Goal: Information Seeking & Learning: Learn about a topic

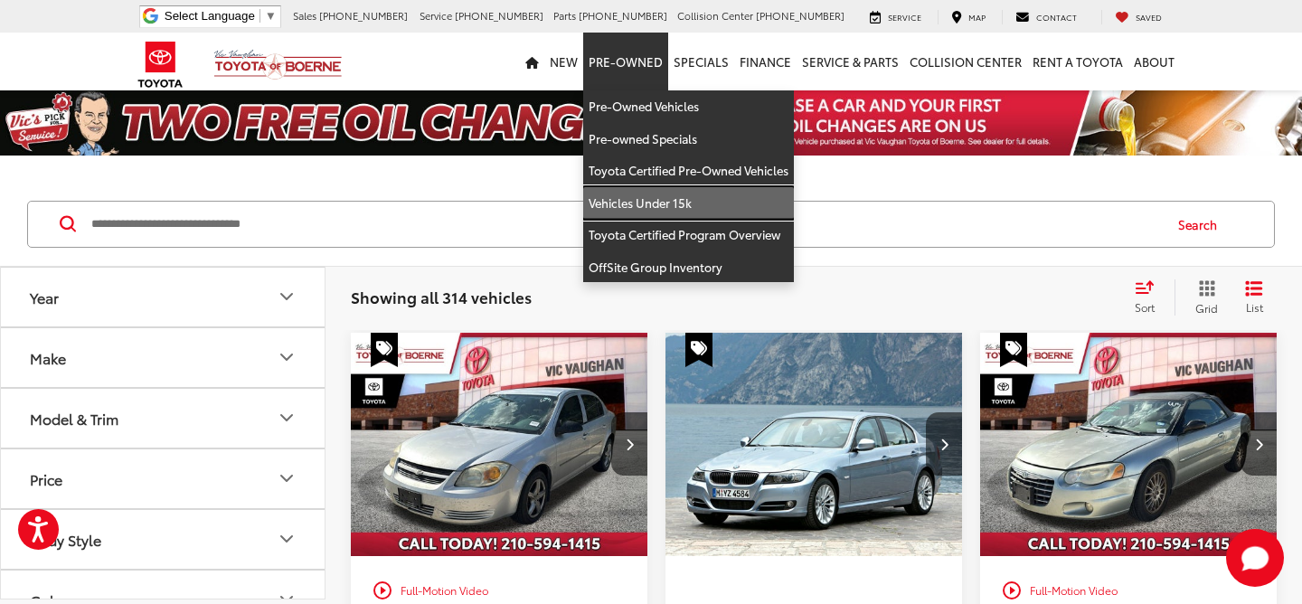
click at [638, 208] on link "Vehicles Under 15k" at bounding box center [688, 203] width 211 height 33
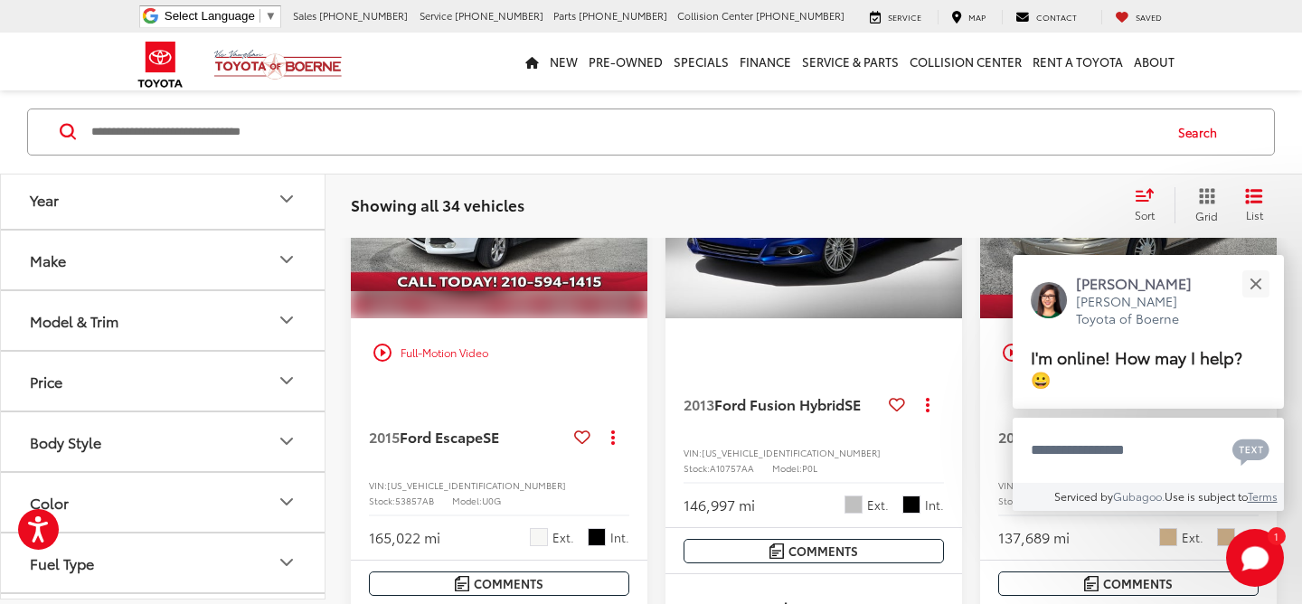
scroll to position [1143, 0]
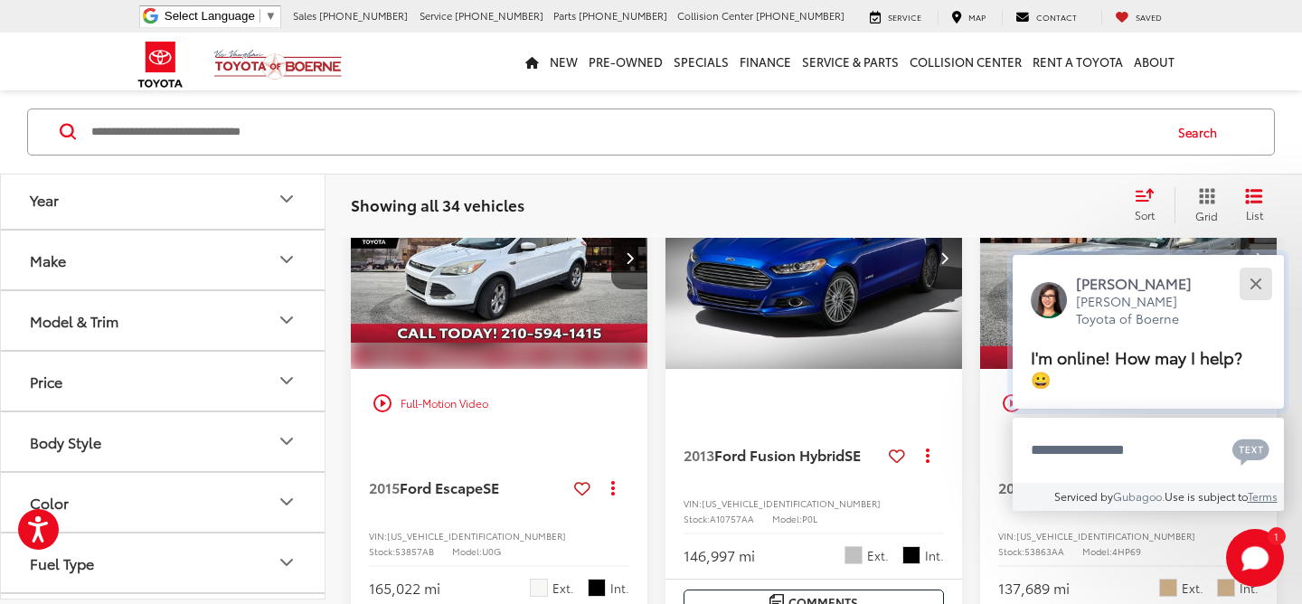
click at [1252, 289] on div "Close" at bounding box center [1256, 284] width 12 height 12
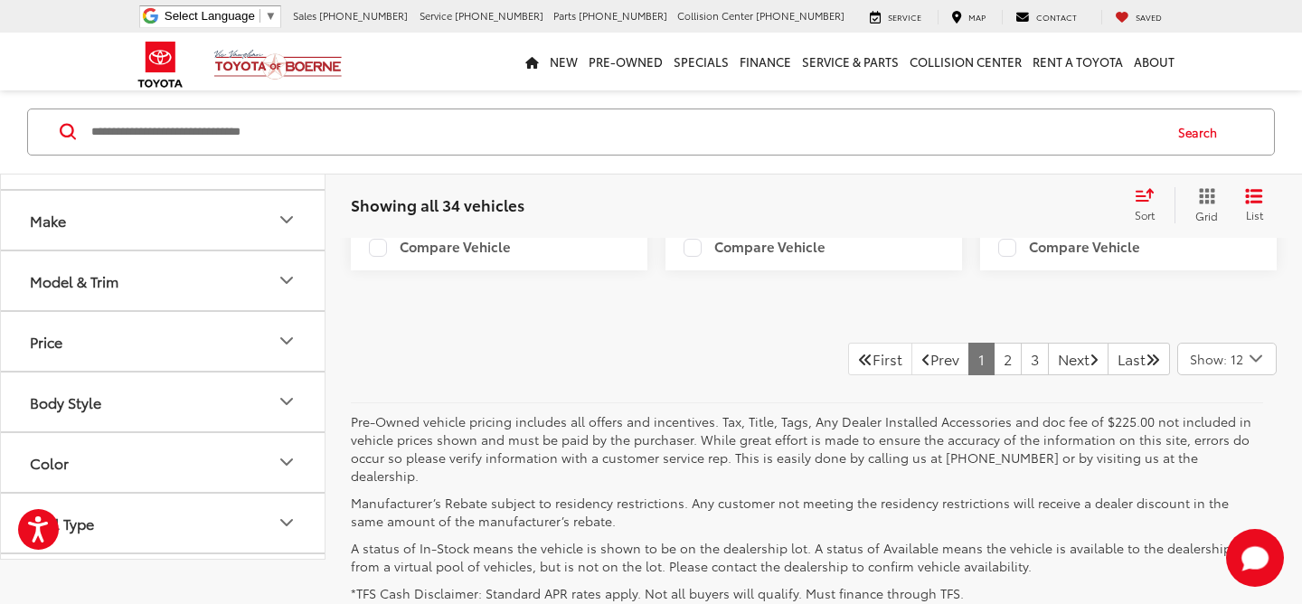
scroll to position [3929, 0]
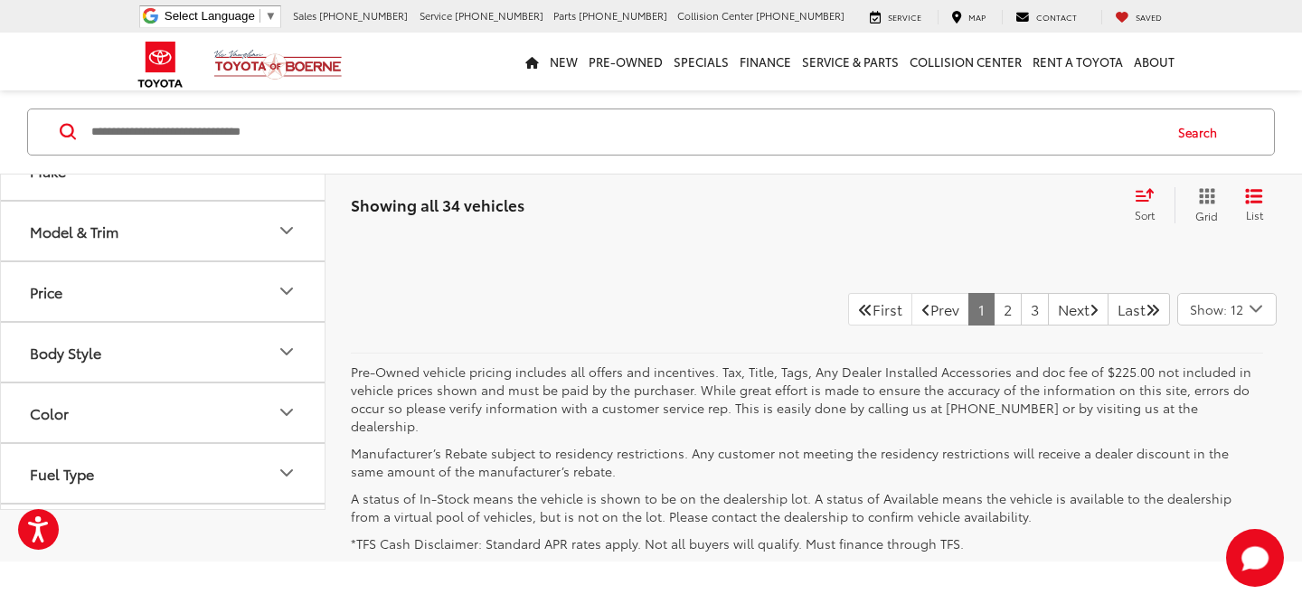
click at [1210, 318] on span "Show: 12" at bounding box center [1216, 309] width 53 height 18
click at [1196, 462] on button "Show: 48" at bounding box center [1228, 446] width 98 height 33
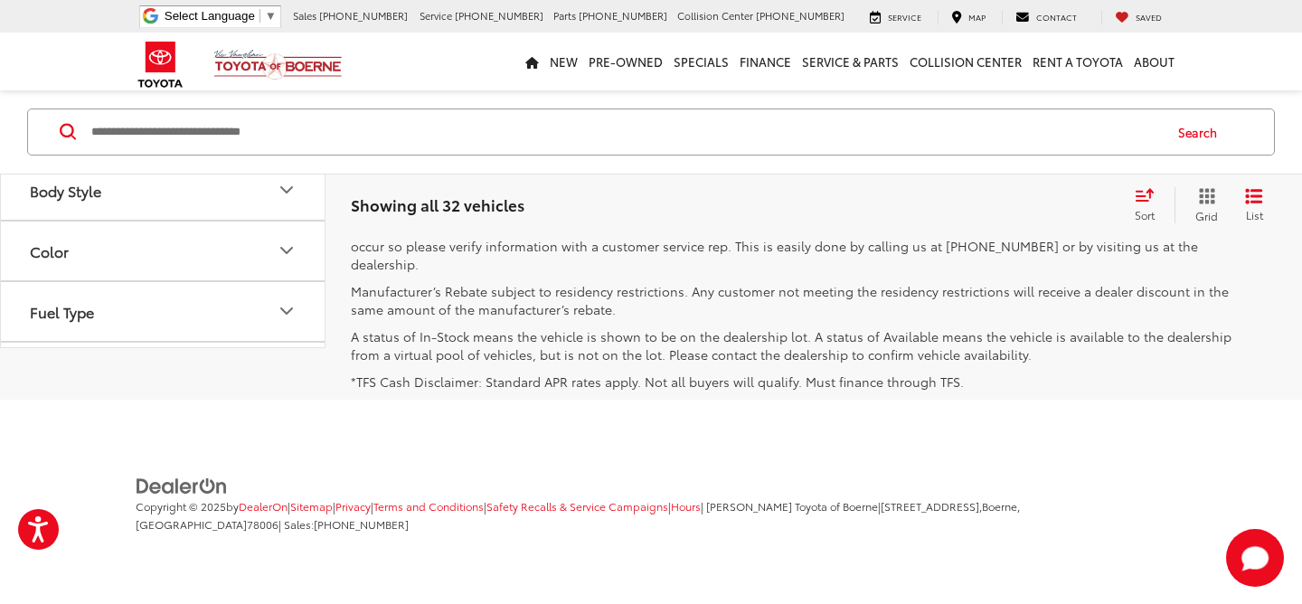
scroll to position [11297, 0]
